Goal: Find contact information: Find contact information

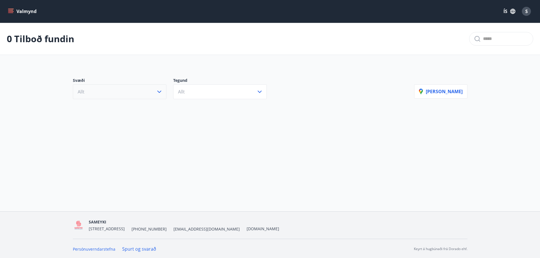
click at [145, 92] on button "Allt" at bounding box center [120, 91] width 94 height 15
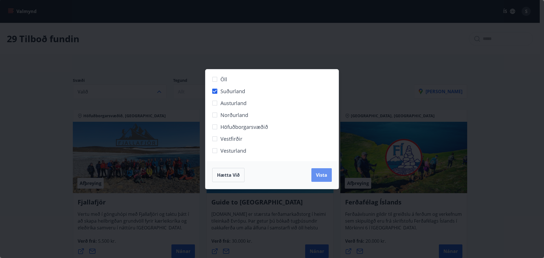
drag, startPoint x: 319, startPoint y: 170, endPoint x: 249, endPoint y: 127, distance: 82.2
click at [319, 170] on button "Vista" at bounding box center [322, 175] width 20 height 14
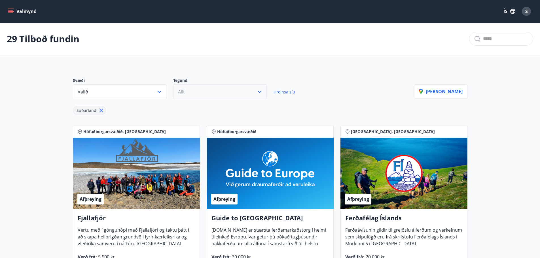
click at [214, 93] on button "Allt" at bounding box center [220, 91] width 94 height 15
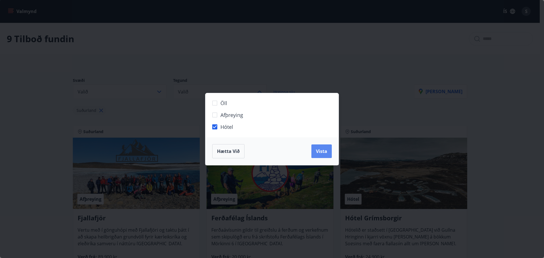
click at [327, 150] on button "Vista" at bounding box center [322, 152] width 20 height 14
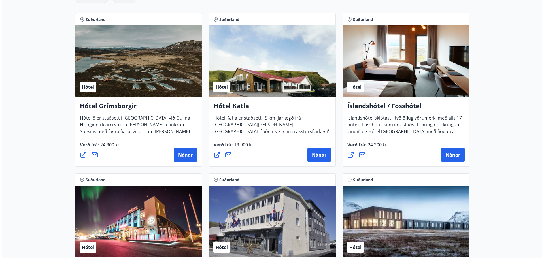
scroll to position [113, 0]
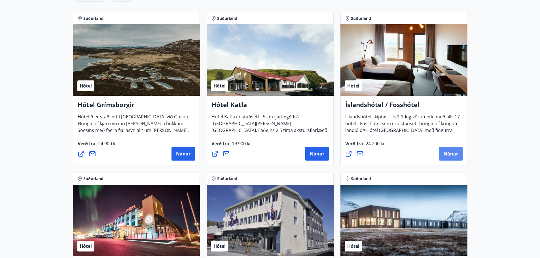
click at [451, 155] on span "Nánar" at bounding box center [451, 154] width 14 height 6
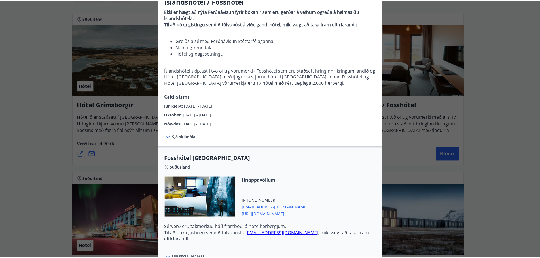
scroll to position [0, 0]
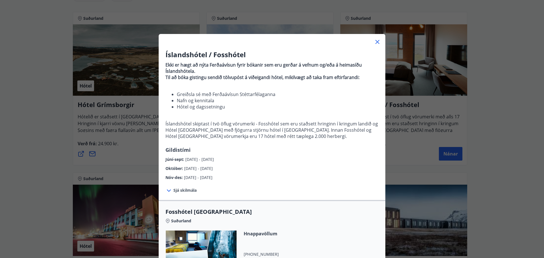
click at [375, 39] on icon at bounding box center [377, 42] width 7 height 7
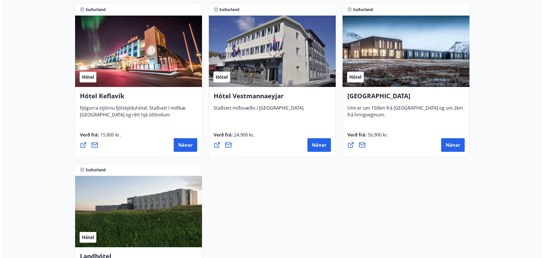
scroll to position [340, 0]
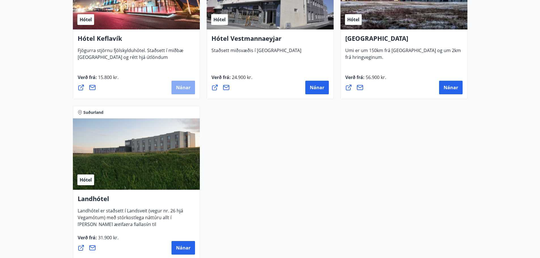
click at [190, 90] on span "Nánar" at bounding box center [183, 87] width 14 height 6
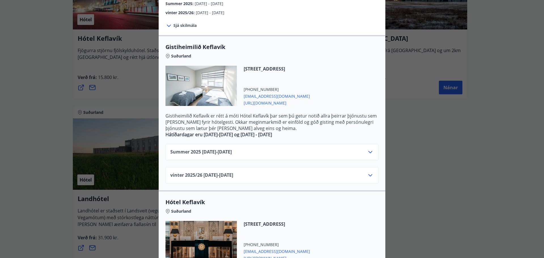
scroll to position [29, 0]
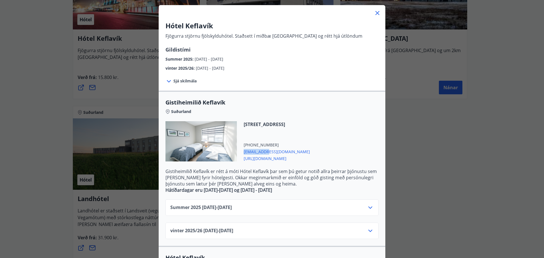
drag, startPoint x: 269, startPoint y: 151, endPoint x: 240, endPoint y: 153, distance: 29.0
click at [240, 153] on div "[STREET_ADDRESS] [PHONE_NUMBER] [EMAIL_ADDRESS][DOMAIN_NAME] [URL][DOMAIN_NAME]" at bounding box center [273, 141] width 73 height 40
copy span "[EMAIL_ADDRESS][DOMAIN_NAME]"
